Goal: Communication & Community: Answer question/provide support

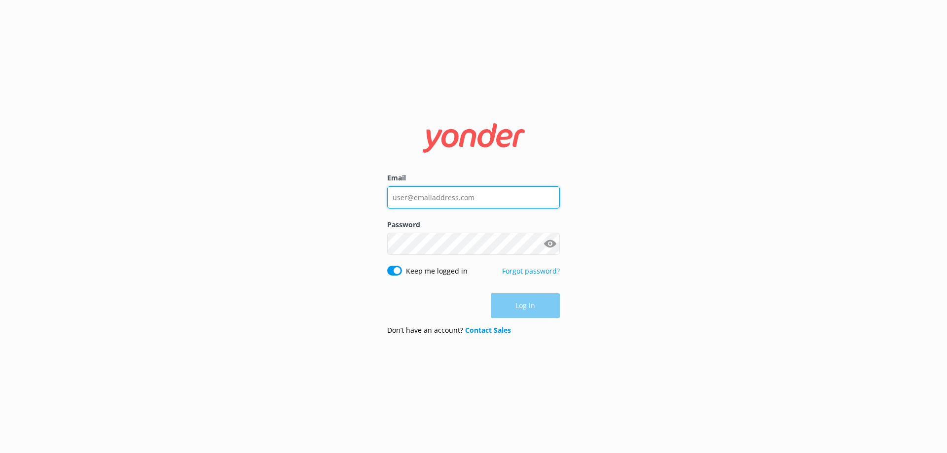
type input "[PERSON_NAME][EMAIL_ADDRESS][DOMAIN_NAME]"
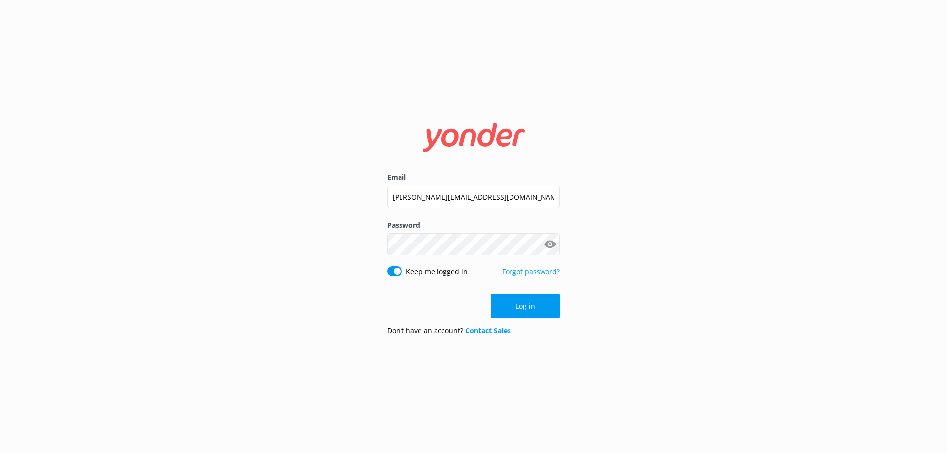
click at [538, 306] on div "Log in" at bounding box center [473, 306] width 173 height 25
click at [538, 306] on button "Log in" at bounding box center [525, 306] width 69 height 25
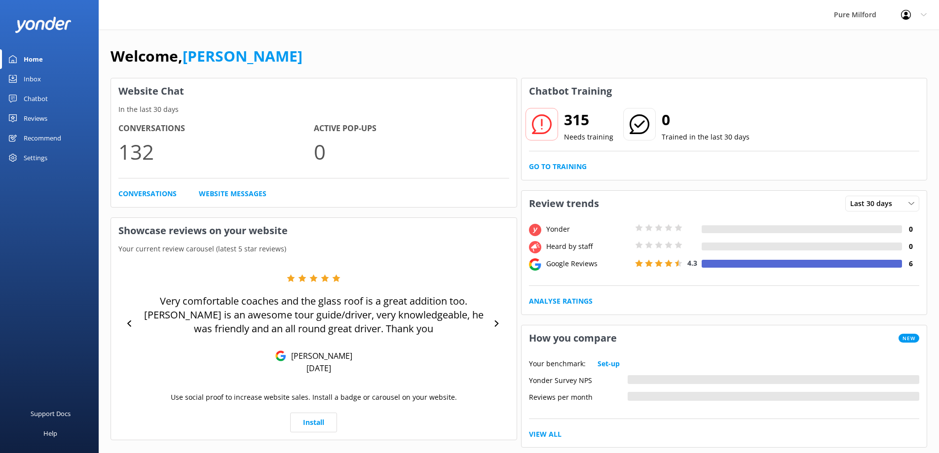
click at [40, 99] on div "Chatbot" at bounding box center [36, 99] width 24 height 20
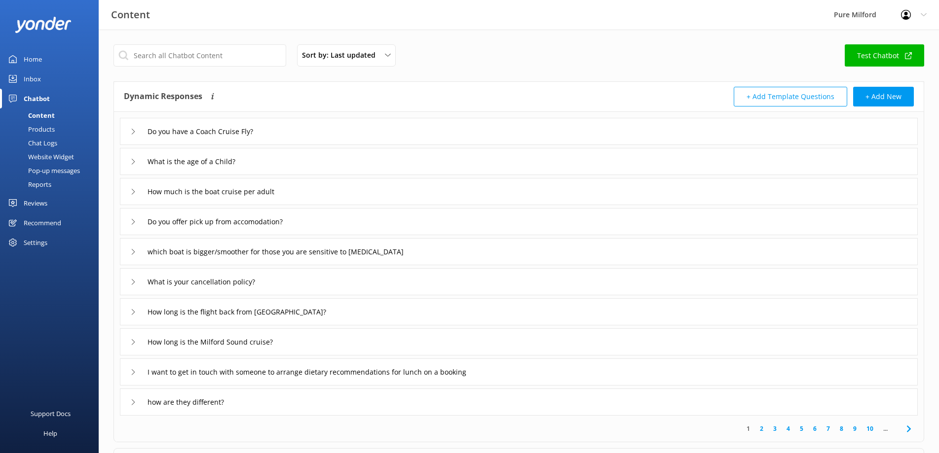
click at [37, 74] on div "Inbox" at bounding box center [32, 79] width 17 height 20
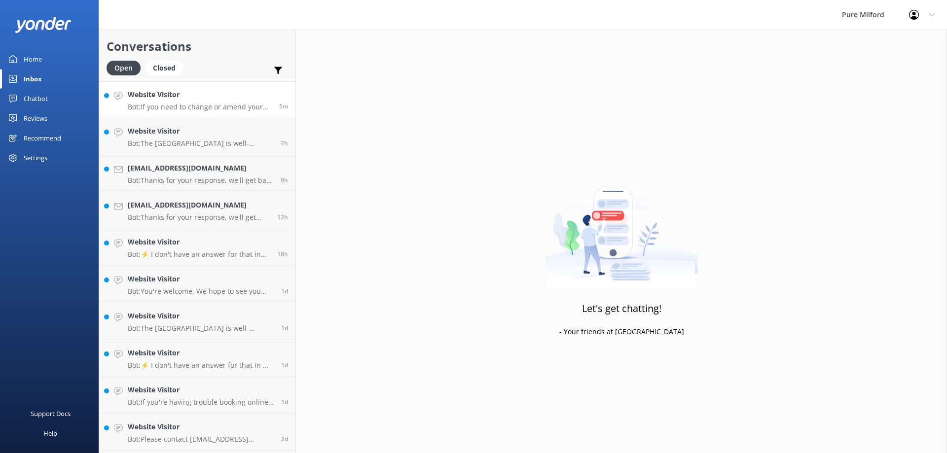
click at [189, 107] on p "Bot: If you need to change or amend your booking, please contact [EMAIL_ADDRESS…" at bounding box center [200, 107] width 144 height 9
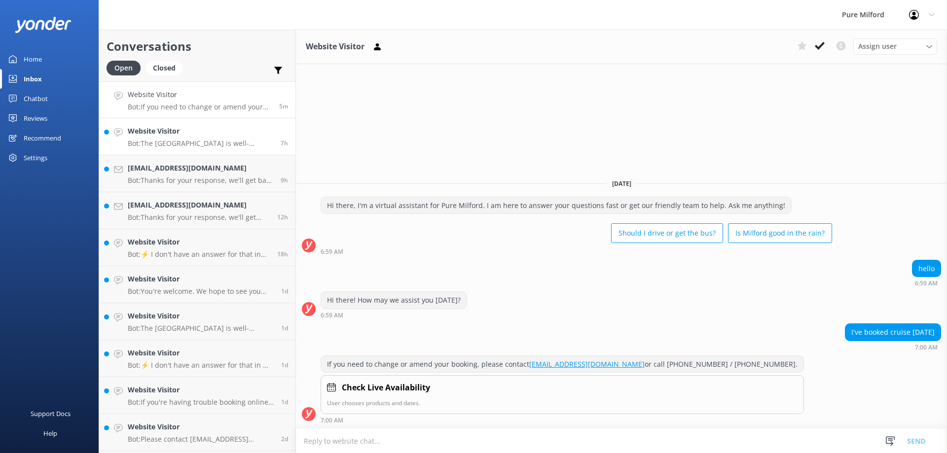
click at [190, 131] on h4 "Website Visitor" at bounding box center [201, 131] width 146 height 11
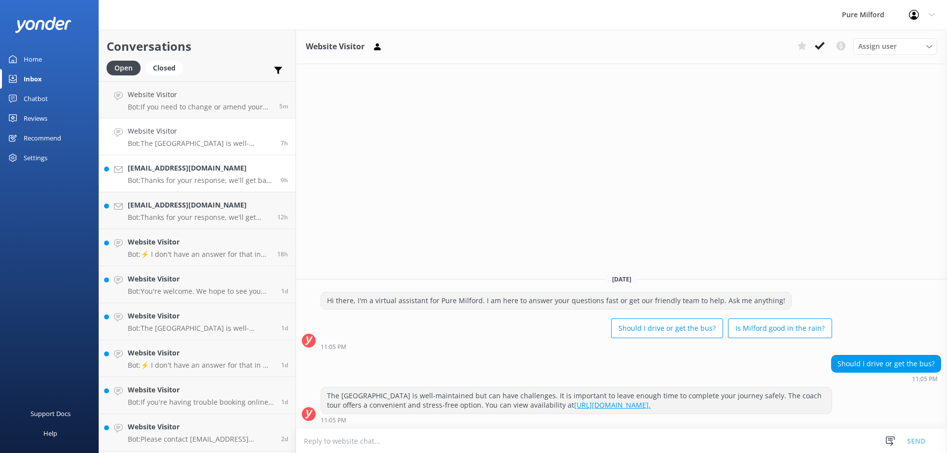
click at [193, 167] on h4 "[EMAIL_ADDRESS][DOMAIN_NAME]" at bounding box center [201, 168] width 146 height 11
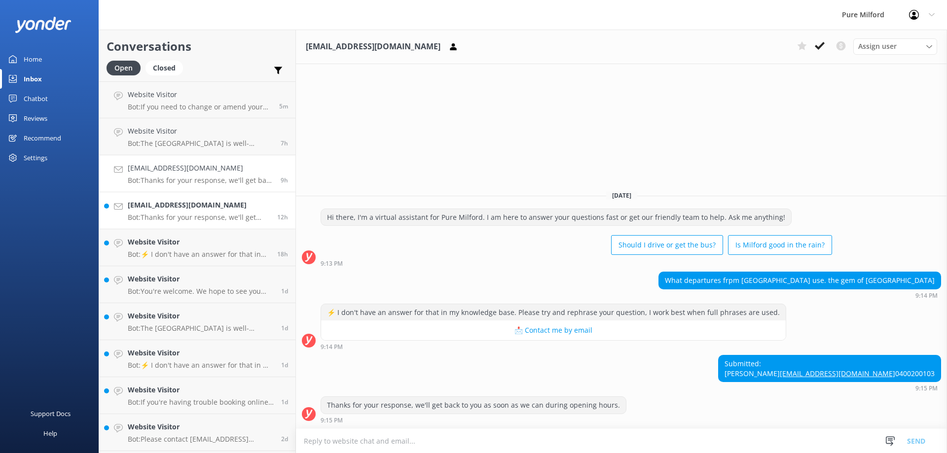
click at [196, 213] on p "Bot: Thanks for your response, we'll get back to you as soon as we can during o…" at bounding box center [199, 217] width 142 height 9
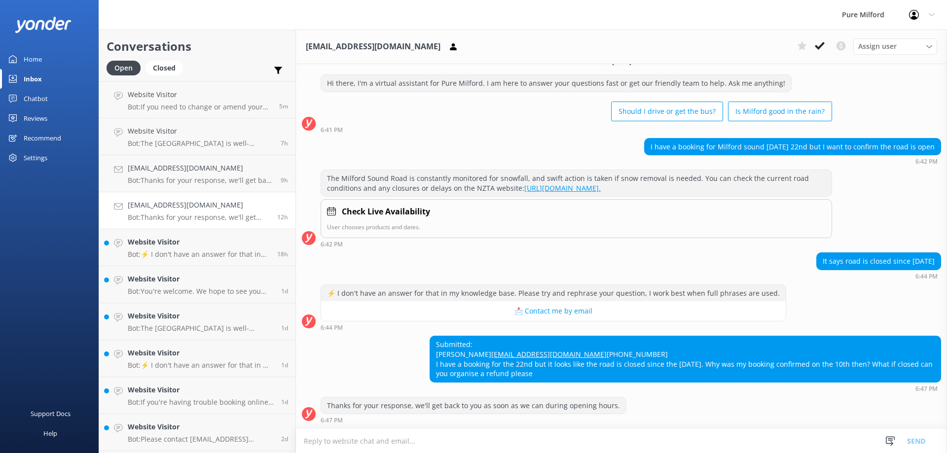
scroll to position [35, 0]
click at [428, 442] on textarea at bounding box center [621, 441] width 651 height 24
click at [399, 445] on textarea at bounding box center [621, 441] width 651 height 24
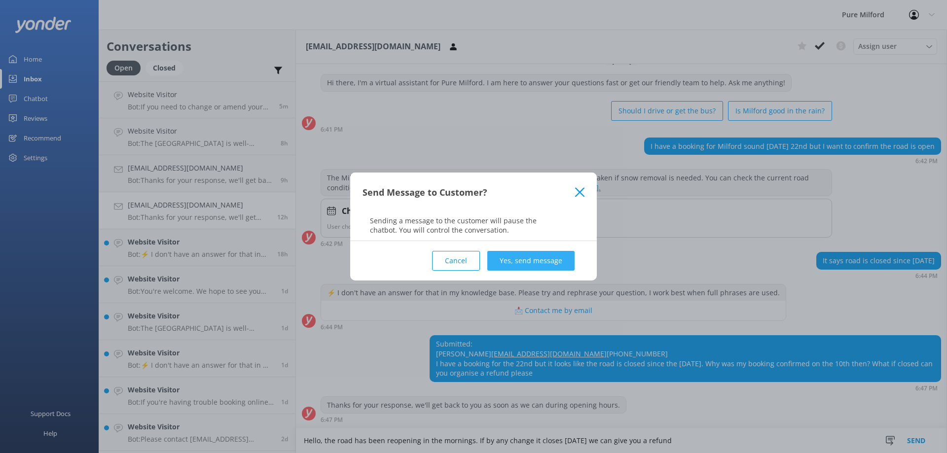
type textarea "Hello, the road has been reopening in the mornings. If by any change it closes …"
click at [516, 258] on button "Yes, send message" at bounding box center [530, 261] width 87 height 20
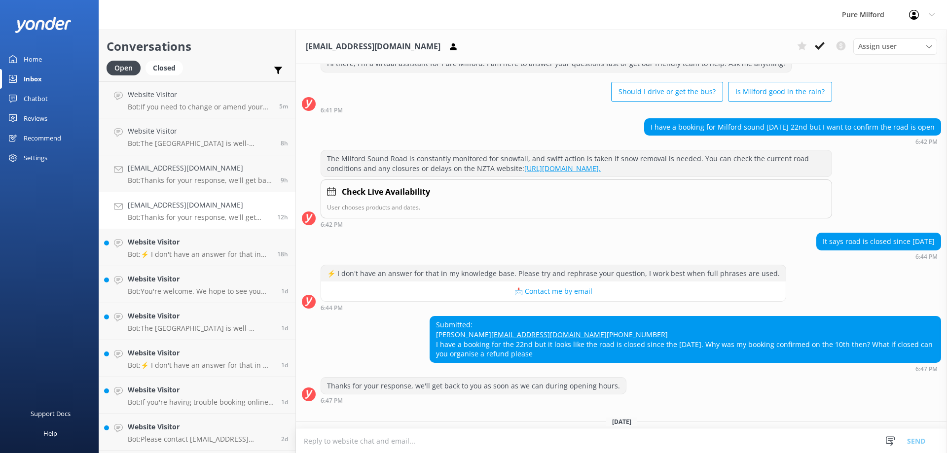
scroll to position [117, 0]
